Goal: Find specific page/section: Find specific page/section

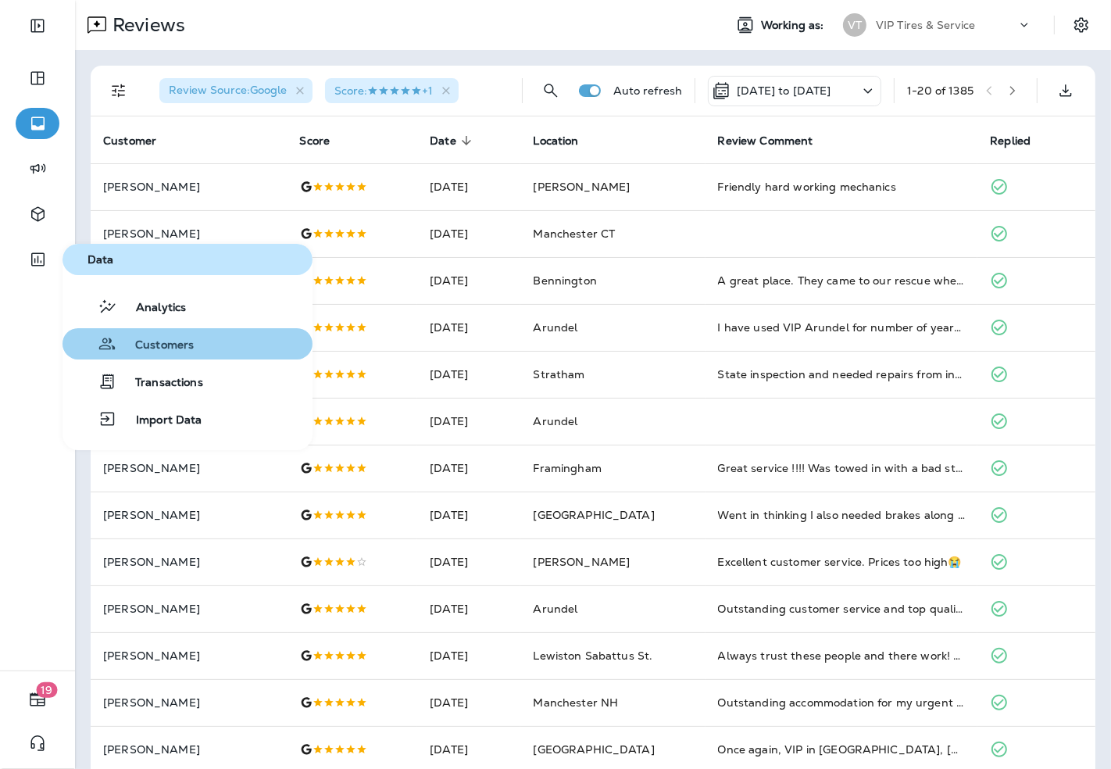
click at [150, 344] on span "Customers" at bounding box center [154, 345] width 77 height 15
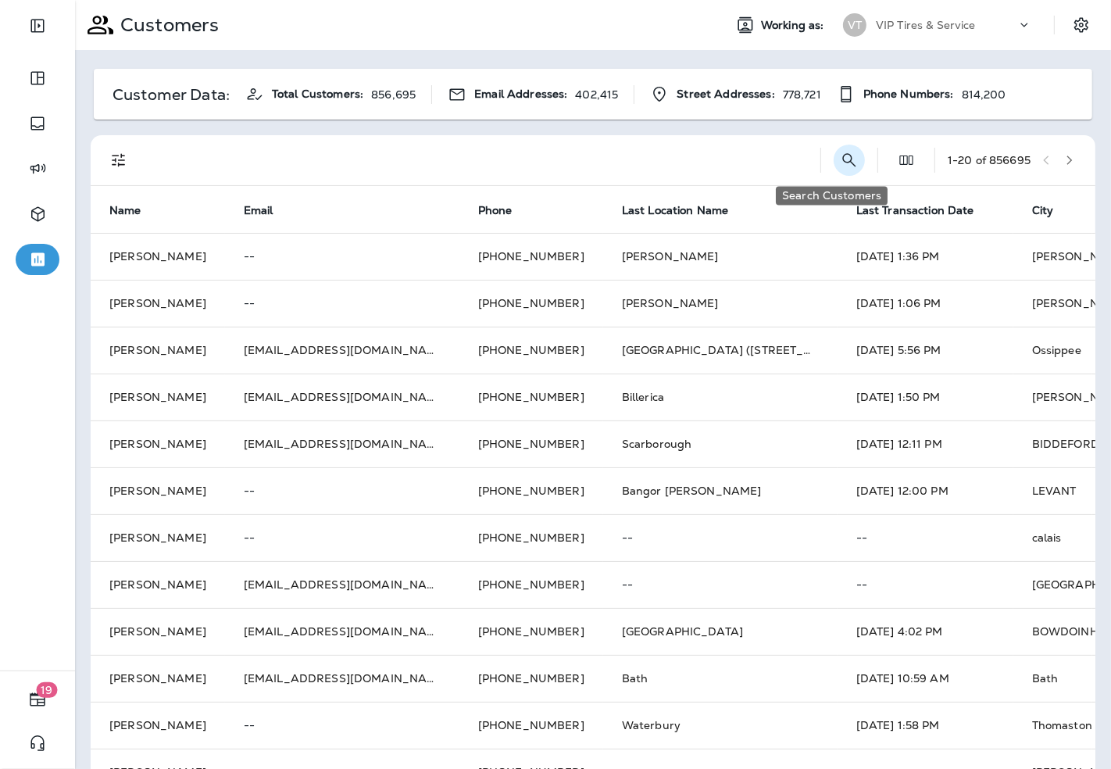
click at [840, 168] on icon "Search Customers" at bounding box center [849, 160] width 19 height 19
type input "**********"
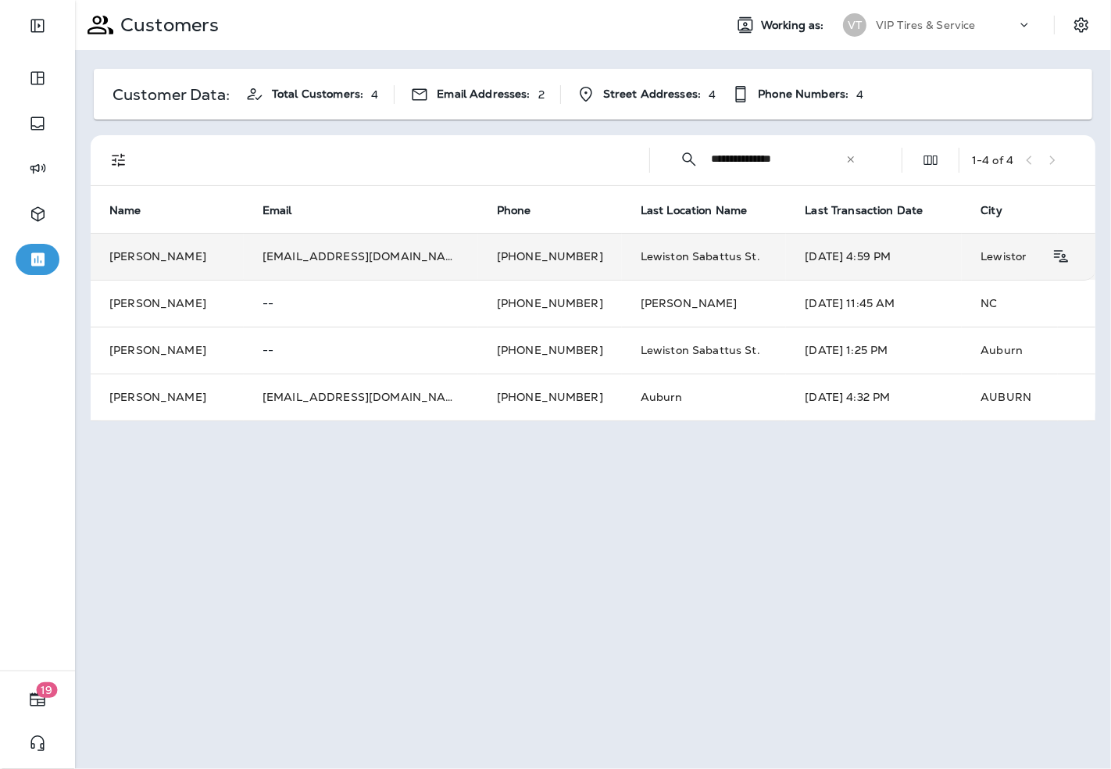
click at [198, 256] on td "[PERSON_NAME]" at bounding box center [167, 256] width 153 height 47
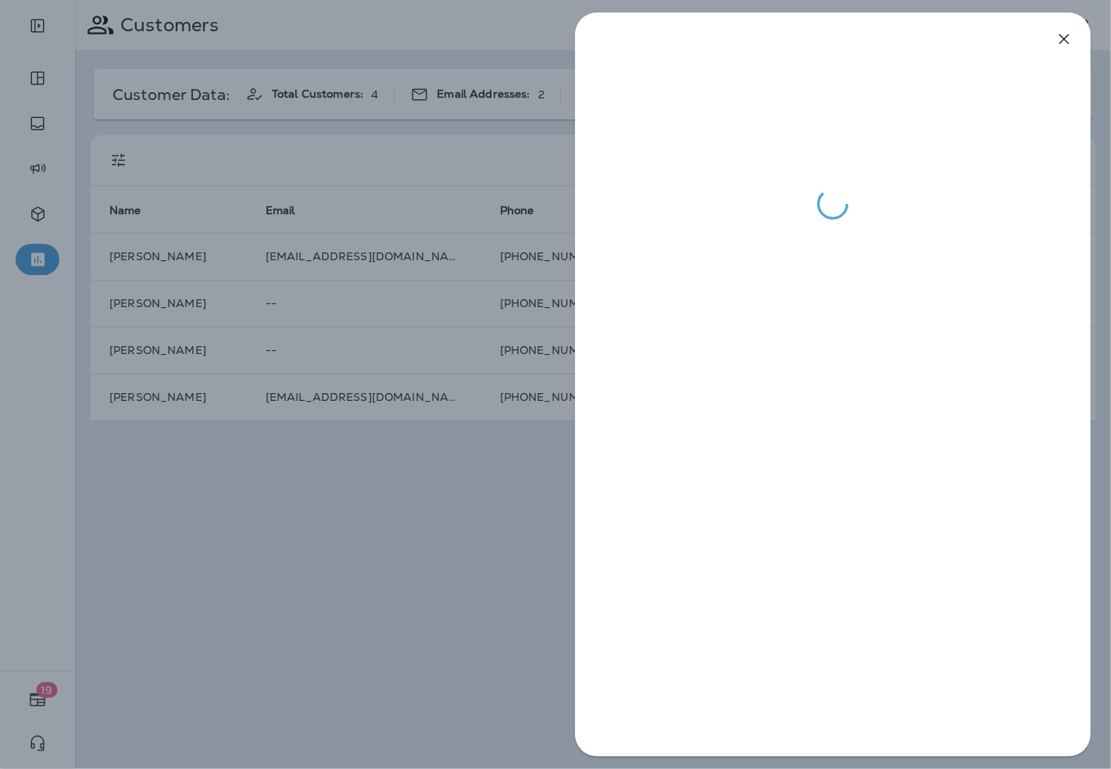
click at [238, 400] on div at bounding box center [555, 384] width 1111 height 769
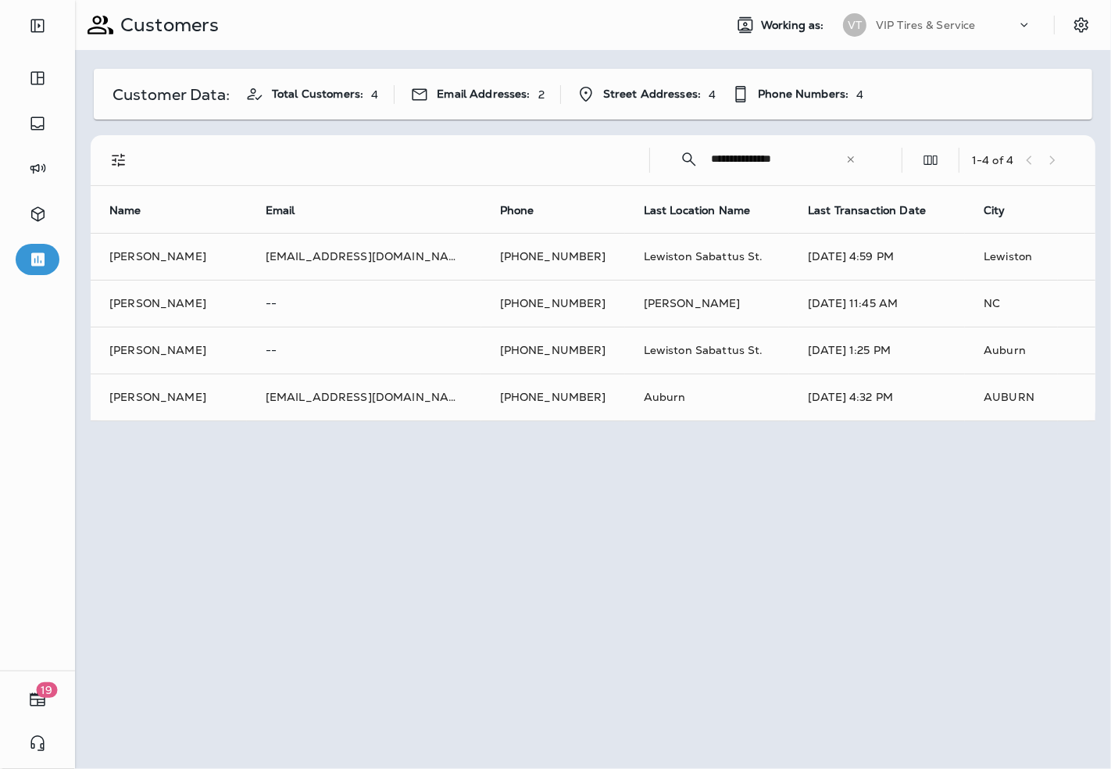
click at [154, 394] on div at bounding box center [555, 384] width 1111 height 769
click at [561, 396] on td "[PHONE_NUMBER]" at bounding box center [549, 396] width 144 height 47
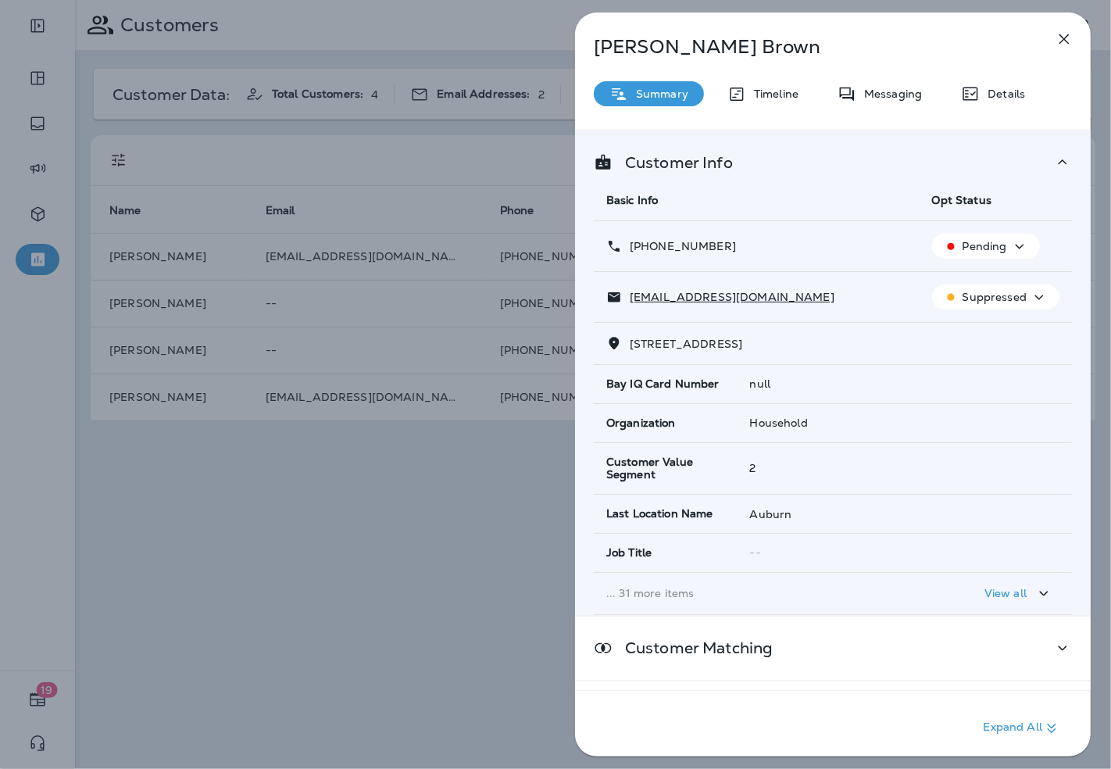
click at [1002, 99] on p "Details" at bounding box center [1002, 93] width 45 height 12
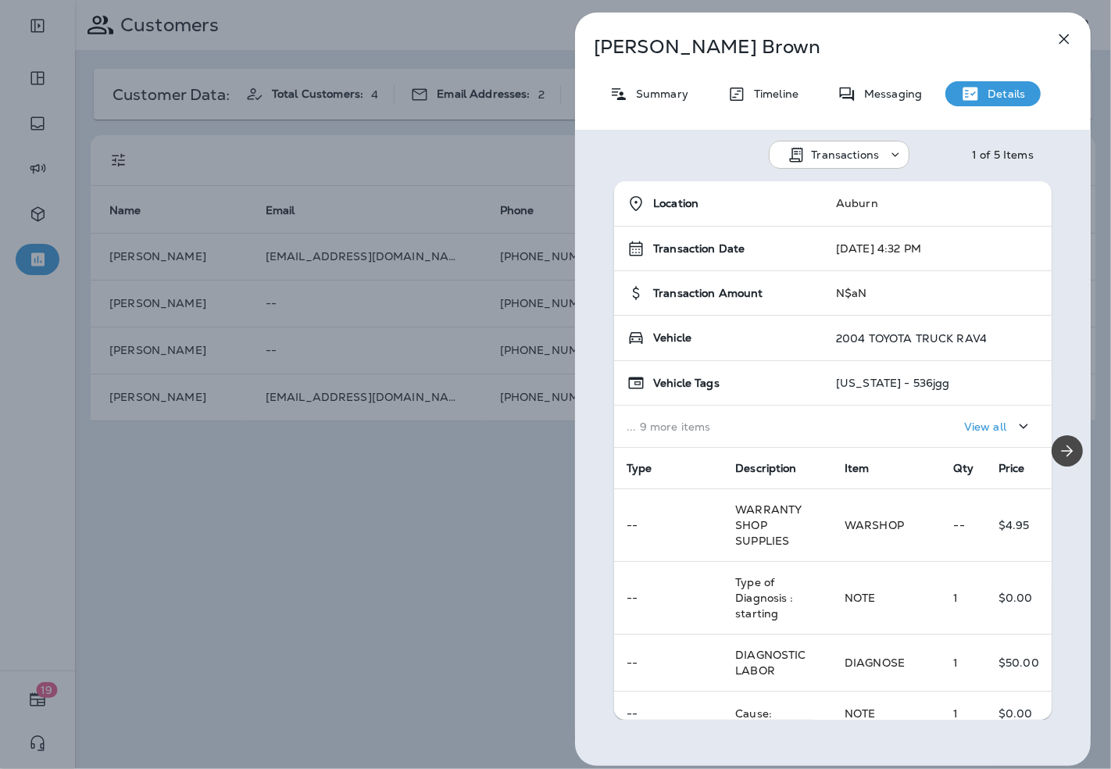
scroll to position [87, 0]
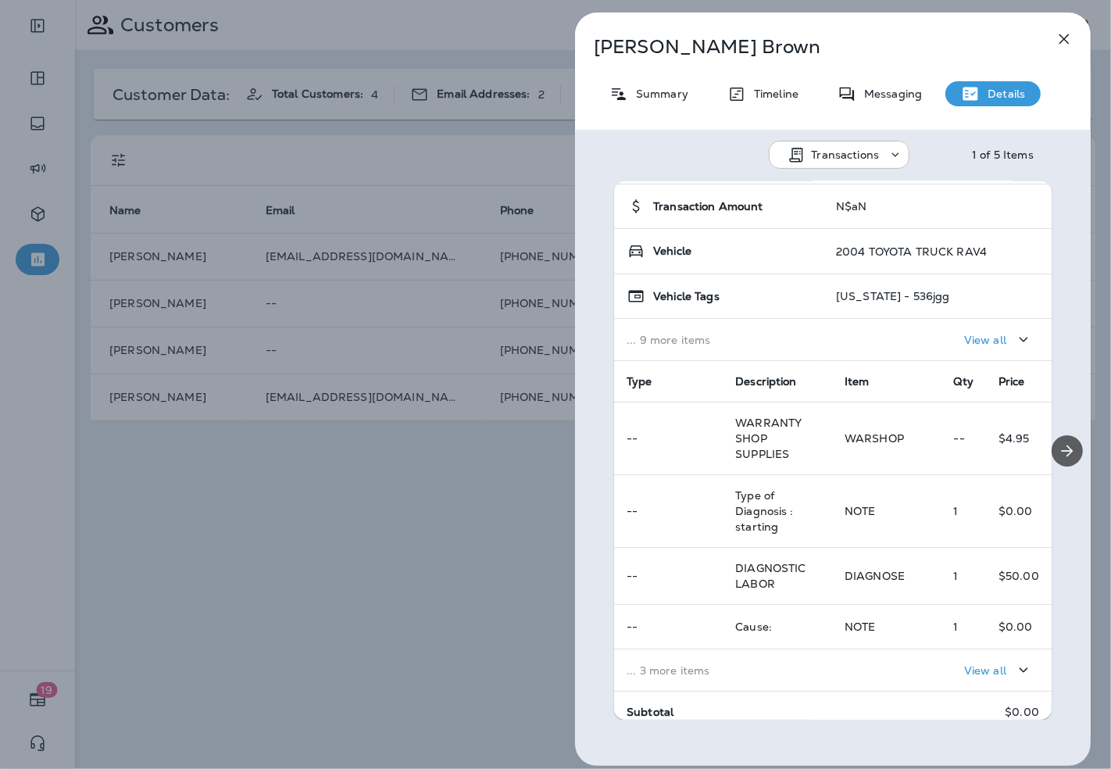
click at [1058, 452] on icon "Next" at bounding box center [1067, 450] width 19 height 19
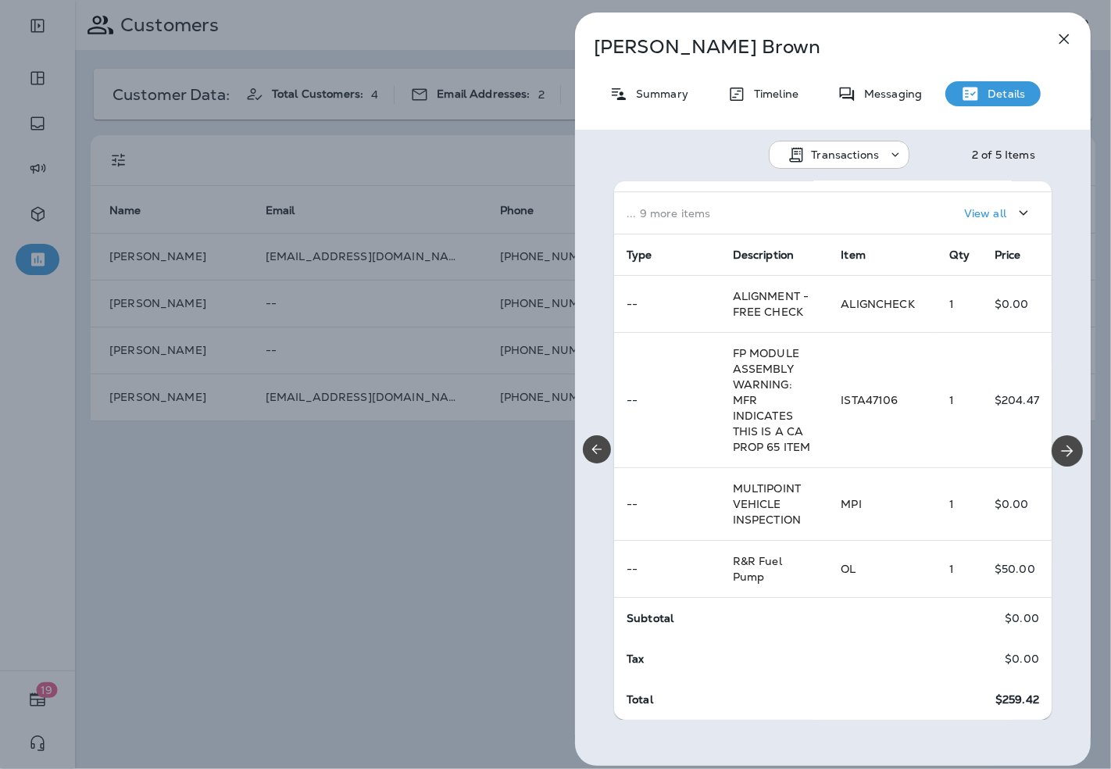
scroll to position [0, 0]
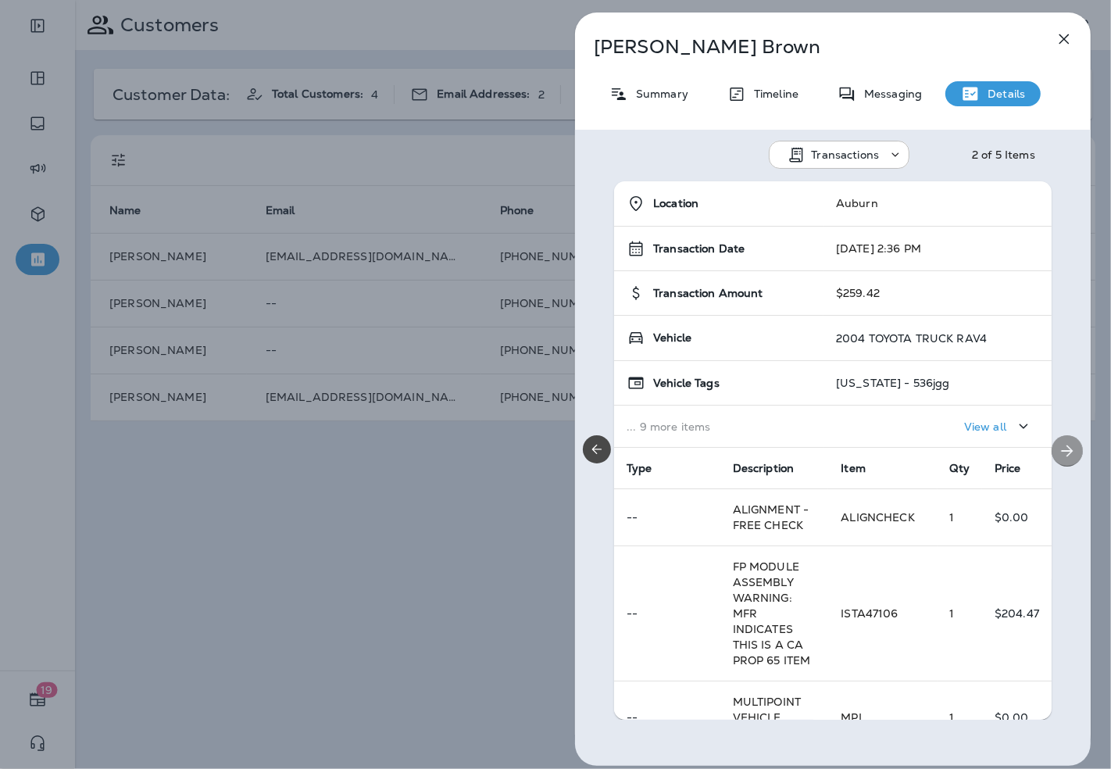
click at [1058, 448] on icon "Next" at bounding box center [1067, 450] width 19 height 19
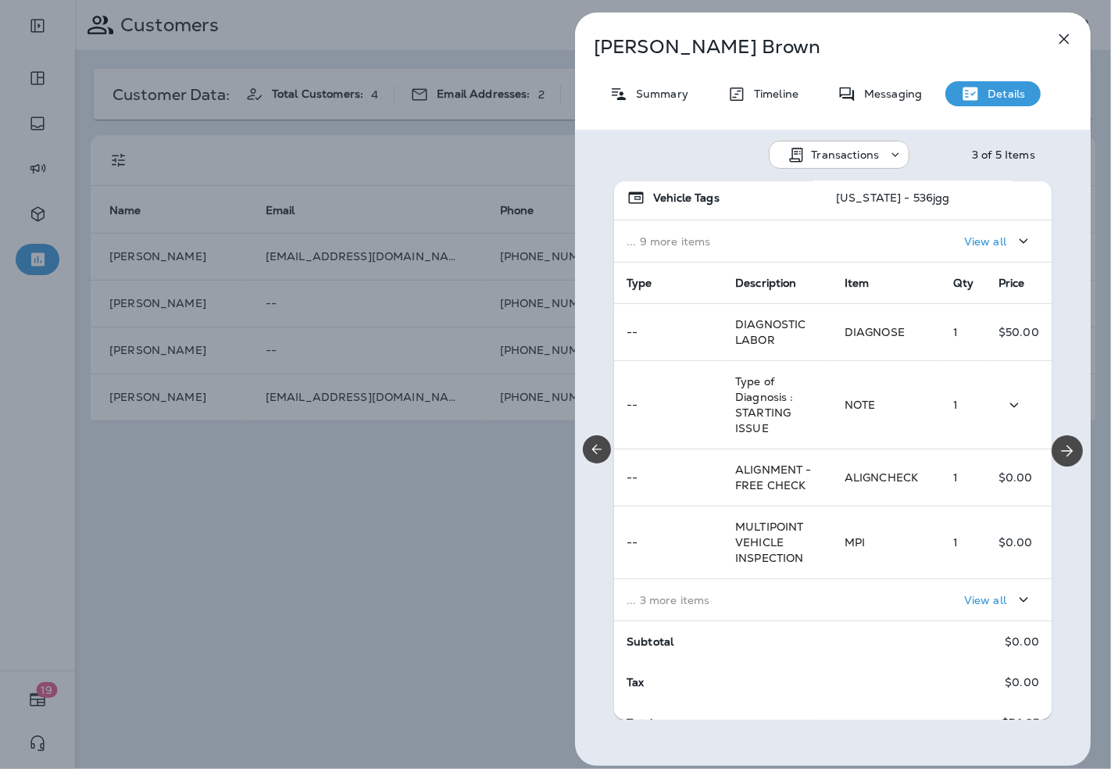
scroll to position [209, 0]
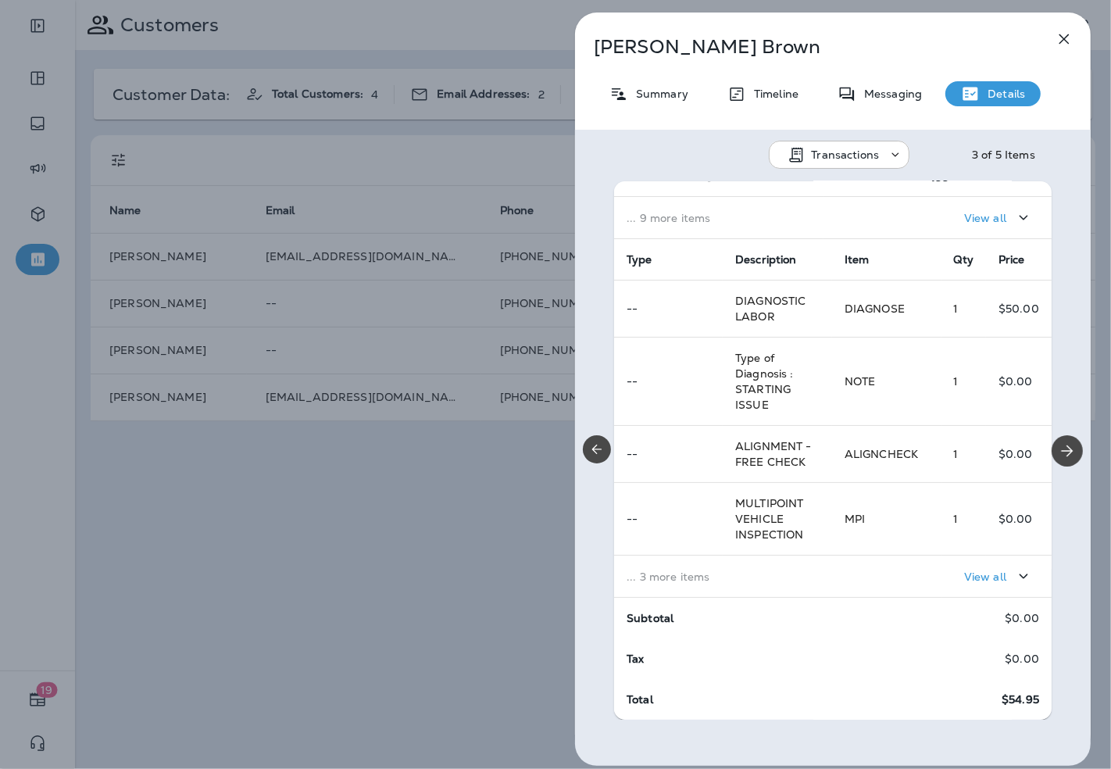
click at [786, 584] on td "... 3 more items" at bounding box center [723, 576] width 218 height 42
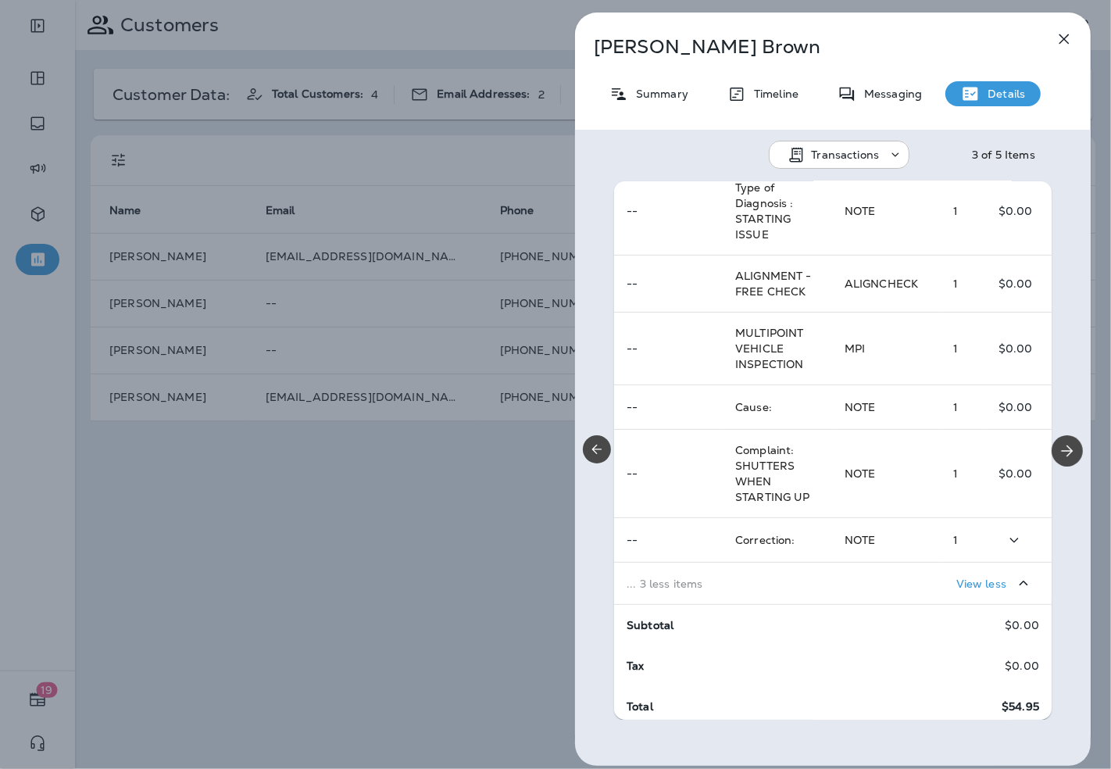
scroll to position [383, 0]
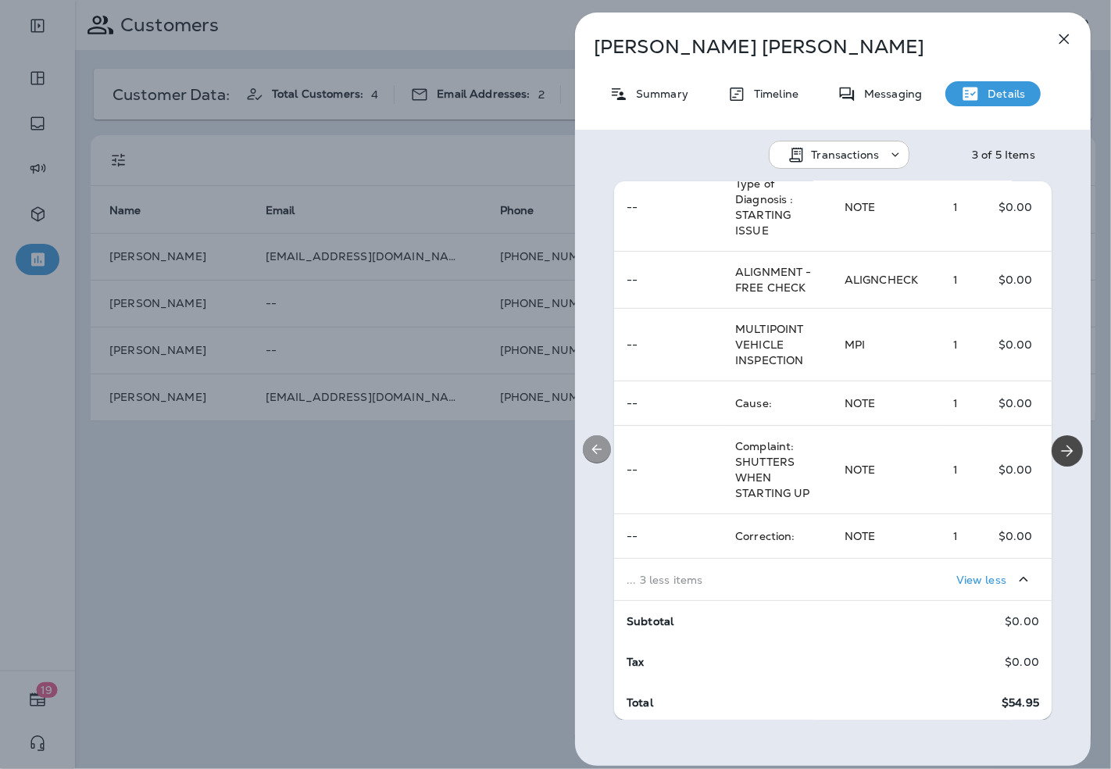
click at [600, 446] on icon "Previous" at bounding box center [597, 449] width 16 height 16
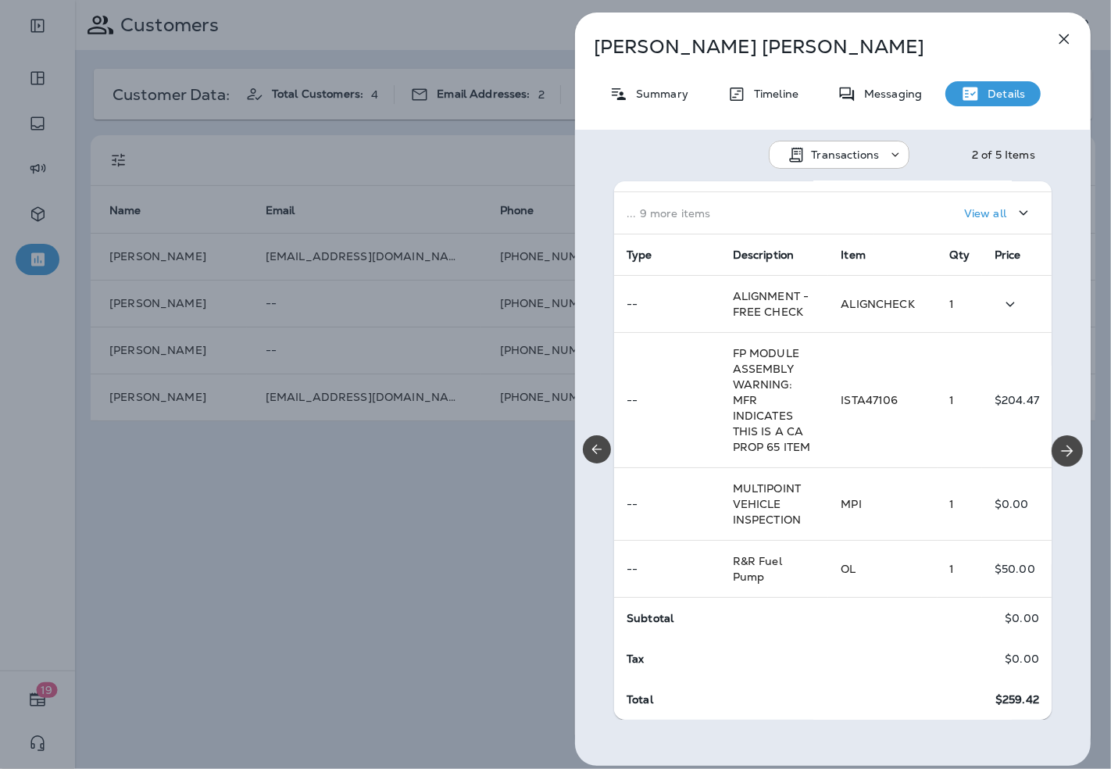
scroll to position [0, 0]
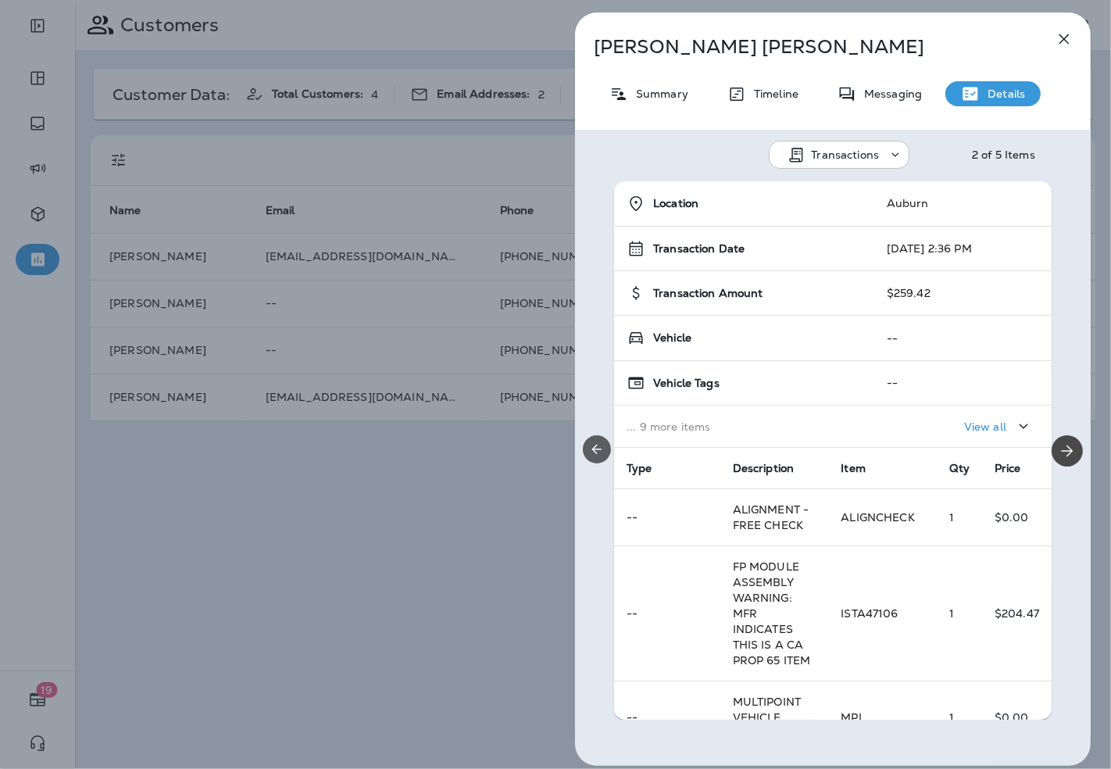
click at [605, 451] on button "Previous" at bounding box center [597, 449] width 28 height 28
